Goal: Communication & Community: Connect with others

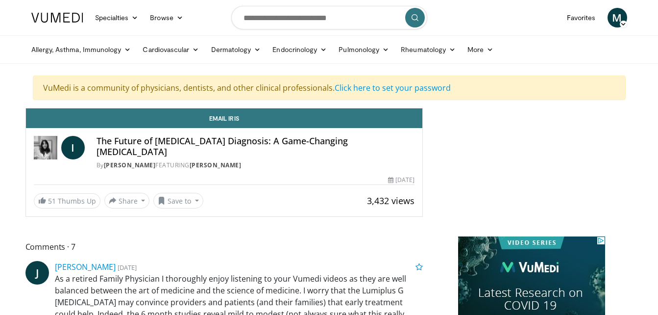
click at [274, 143] on h4 "The Future of [MEDICAL_DATA] Diagnosis: A Game-Changing [MEDICAL_DATA]" at bounding box center [256, 146] width 318 height 21
click at [146, 159] on div "I The Future of [MEDICAL_DATA] Diagnosis: A Game-Changing [MEDICAL_DATA] By [PE…" at bounding box center [224, 150] width 397 height 44
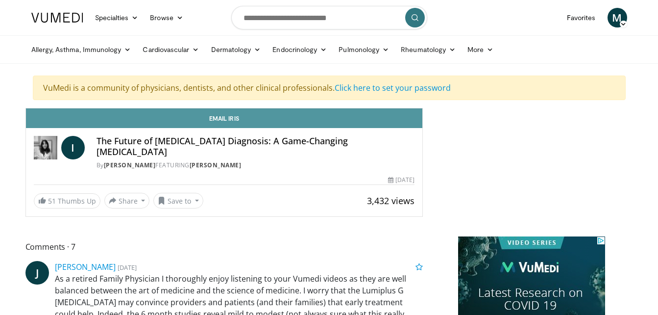
click at [165, 118] on link "Email Iris" at bounding box center [224, 118] width 397 height 20
